Goal: Information Seeking & Learning: Learn about a topic

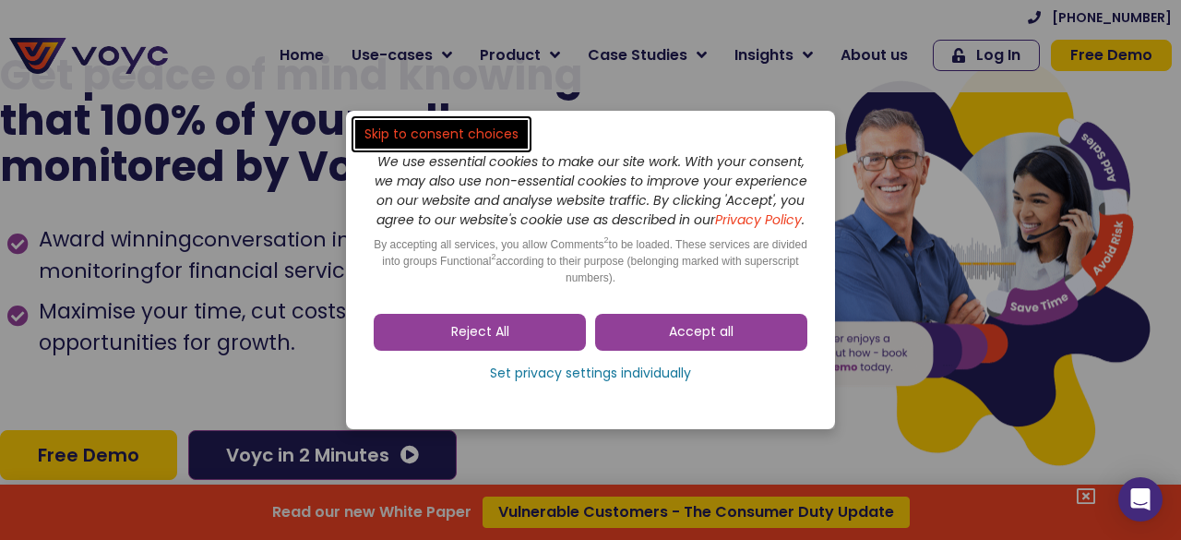
click at [462, 341] on span "Reject All" at bounding box center [480, 332] width 58 height 18
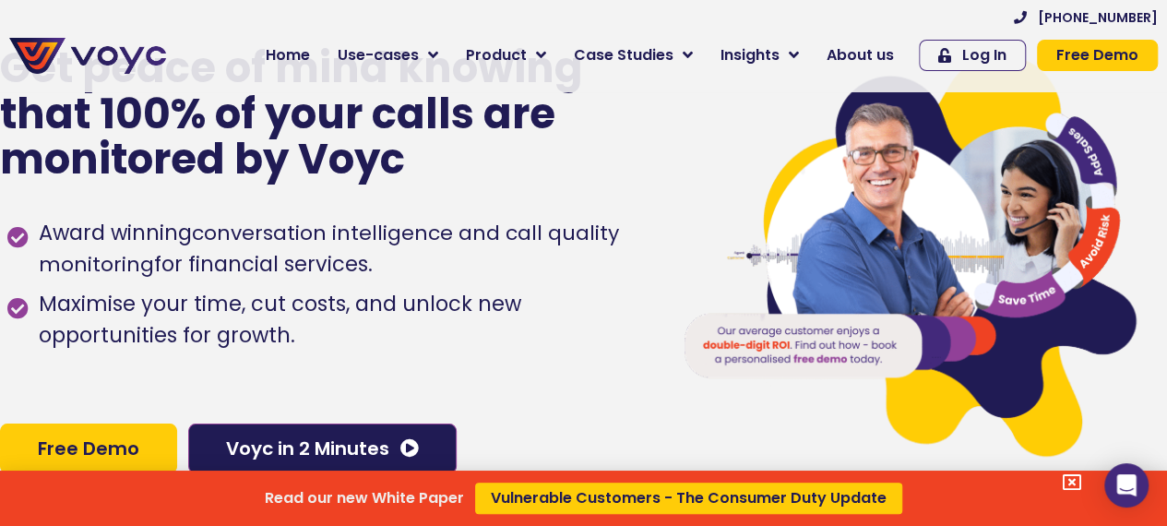
click at [868, 47] on div "Read our new White Paper Vulnerable Customers - The Consumer Duty Update" at bounding box center [583, 263] width 1167 height 526
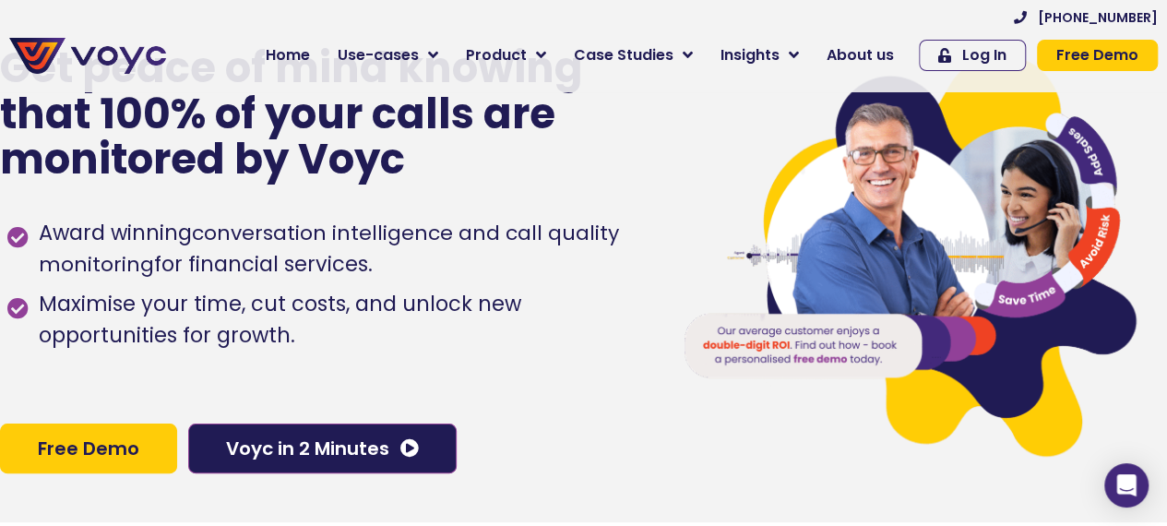
click at [868, 53] on span "About us" at bounding box center [860, 55] width 67 height 22
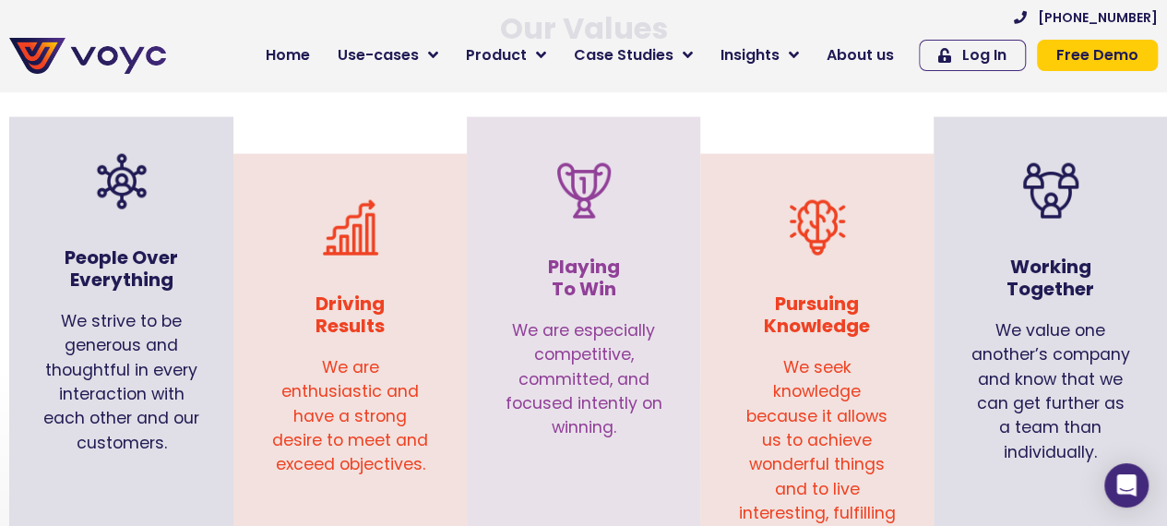
scroll to position [1838, 0]
